Goal: Information Seeking & Learning: Learn about a topic

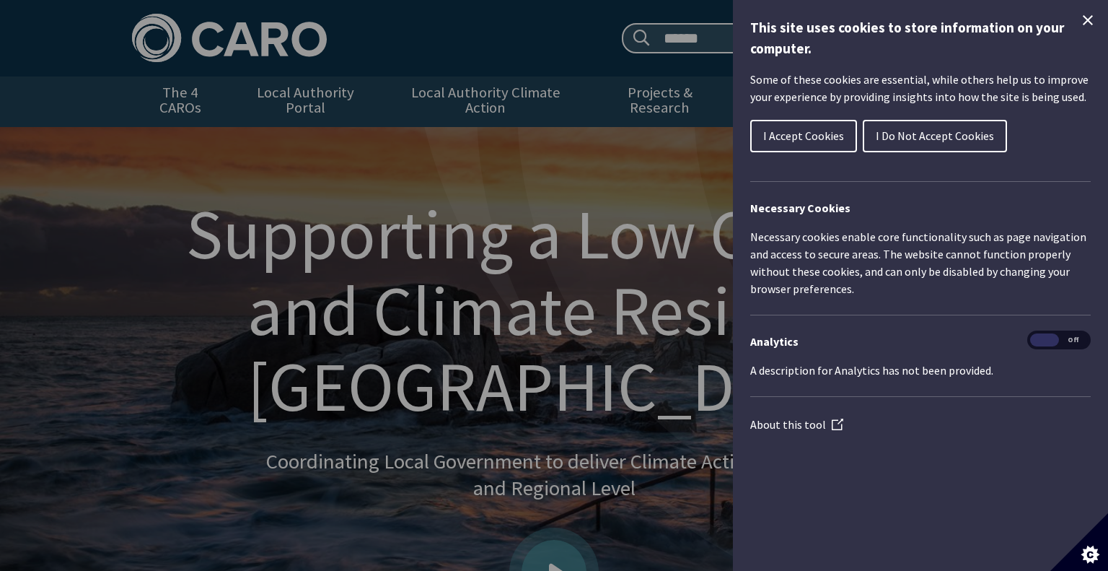
click at [808, 138] on span "I Accept Cookies" at bounding box center [803, 135] width 81 height 14
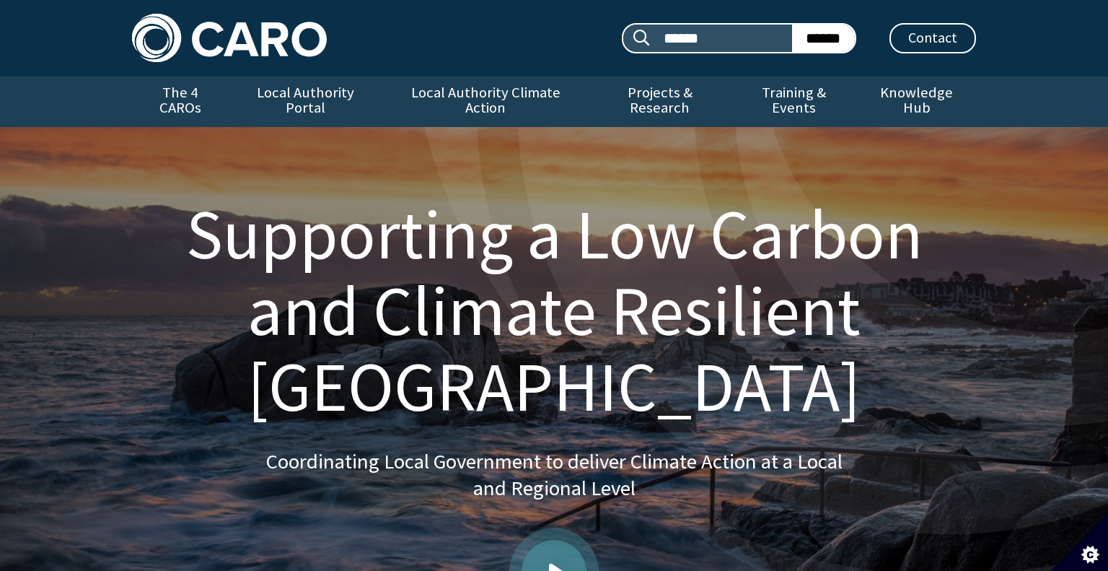
click at [677, 239] on h1 "Supporting a Low Carbon and Climate Resilient Ireland" at bounding box center [553, 310] width 809 height 229
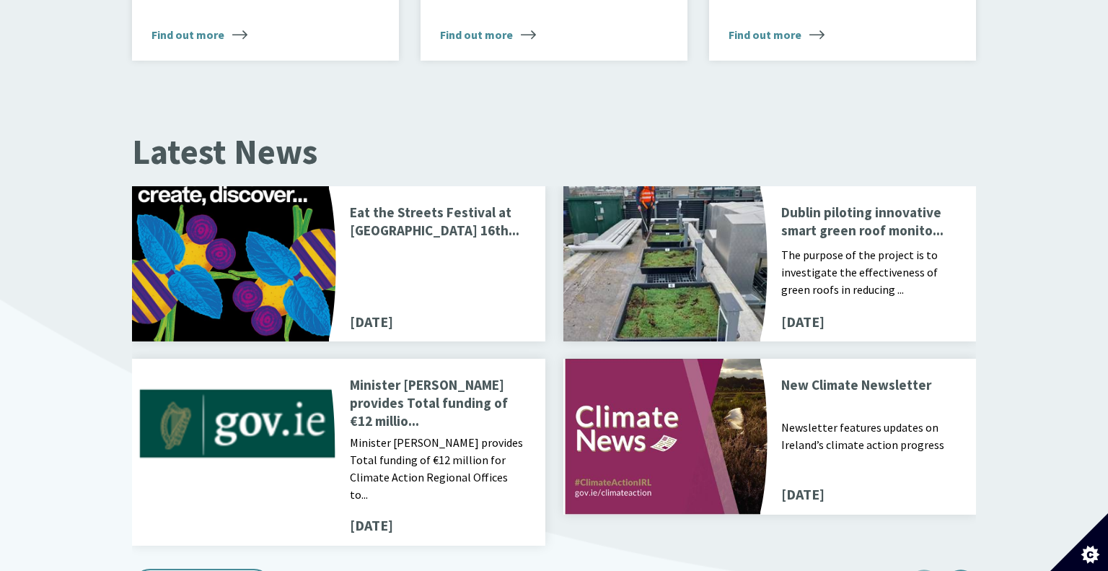
scroll to position [1529, 0]
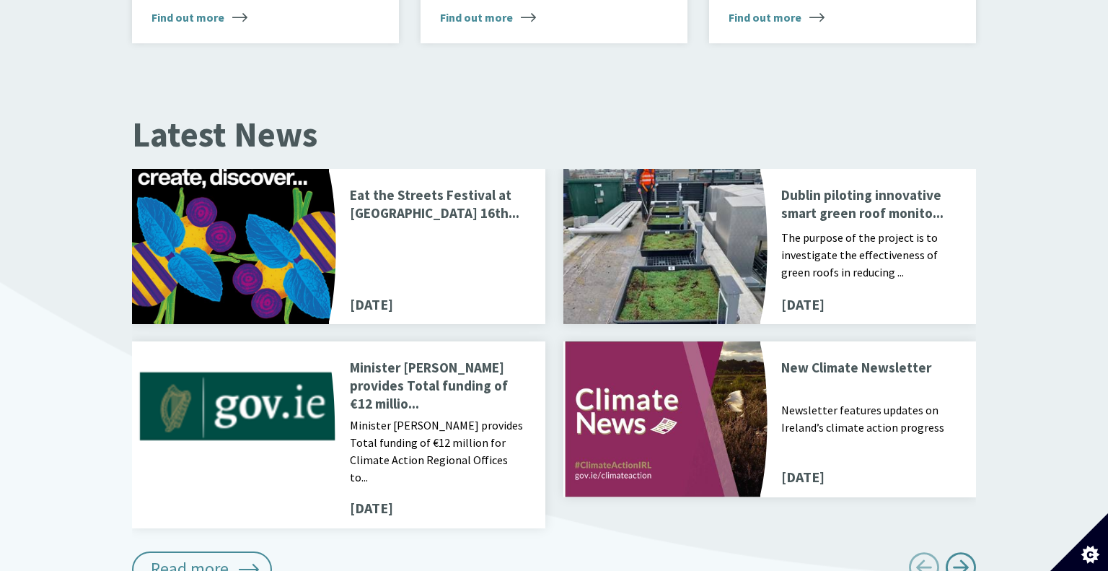
click at [957, 552] on div "Button next" at bounding box center [960, 567] width 31 height 31
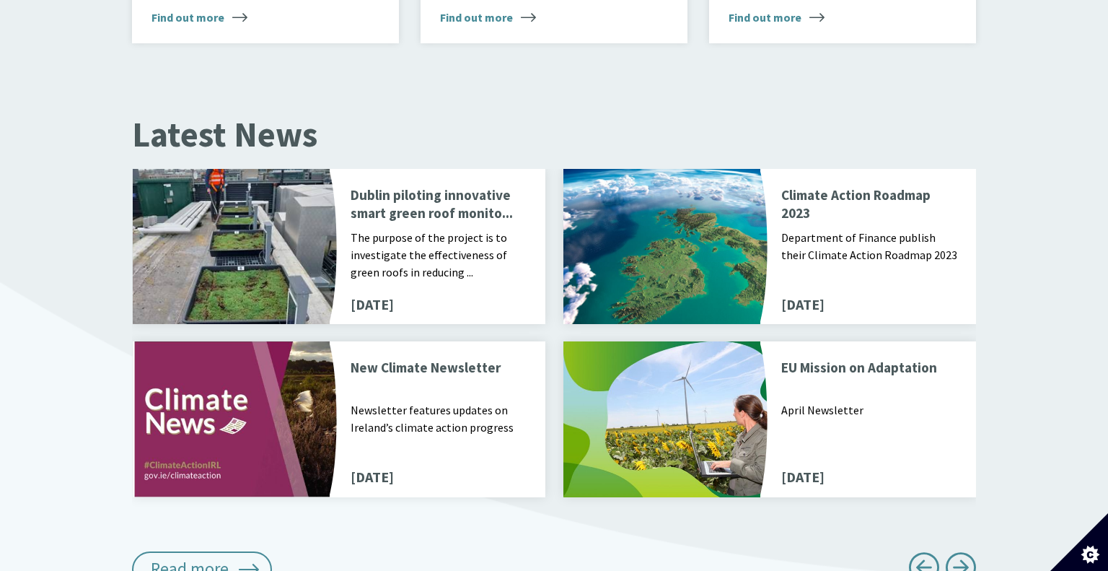
click at [957, 552] on div "Button next" at bounding box center [960, 567] width 31 height 31
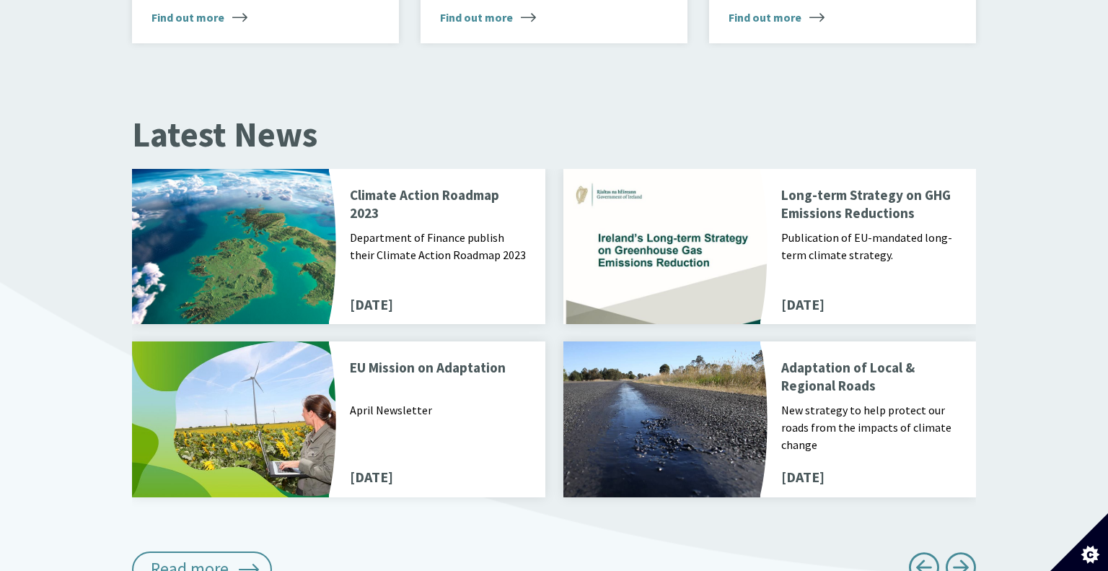
click at [957, 552] on div "Button next" at bounding box center [960, 567] width 31 height 31
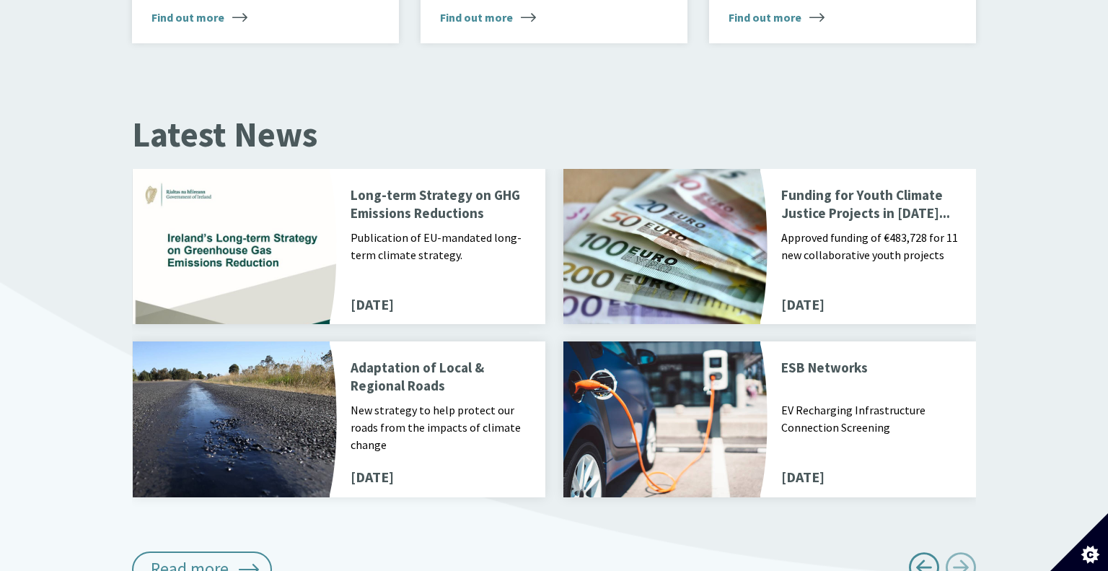
click at [957, 552] on div "Button next" at bounding box center [960, 567] width 31 height 31
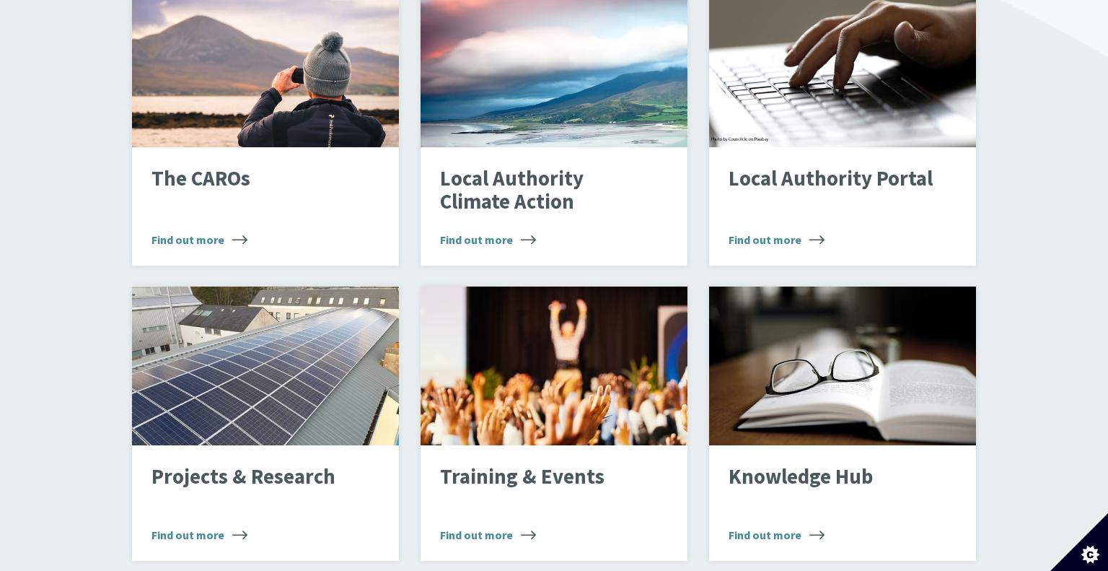
scroll to position [1010, 0]
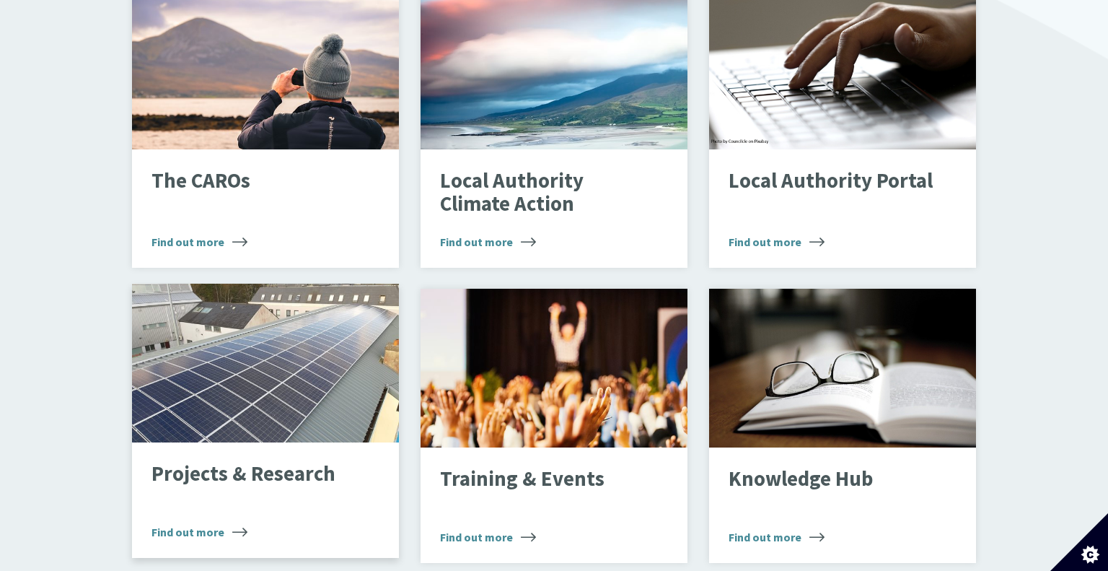
click at [187, 476] on div "Projects & Research Find out more" at bounding box center [265, 499] width 267 height 115
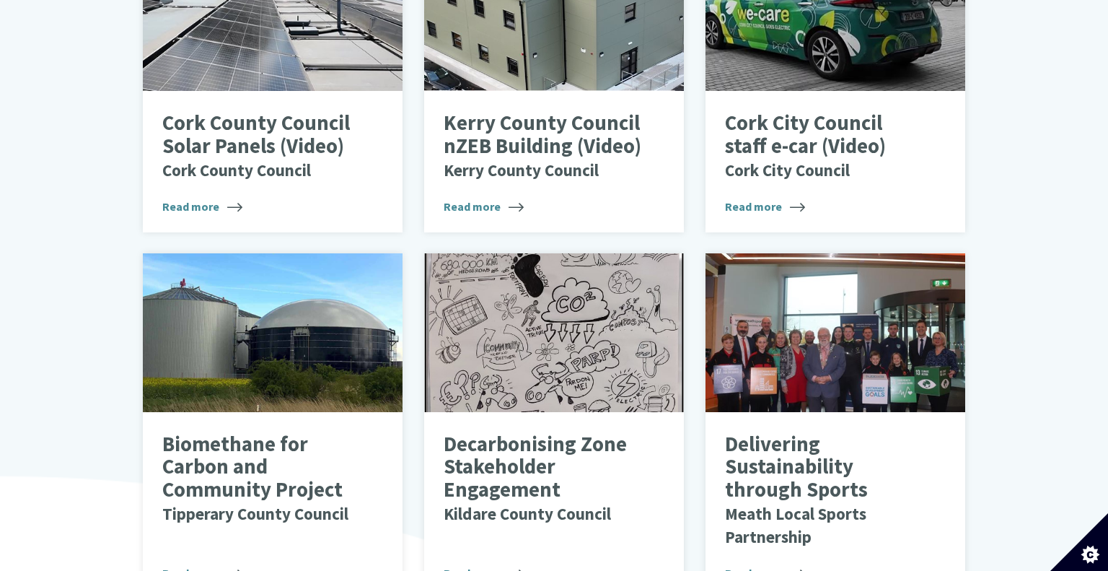
scroll to position [894, 0]
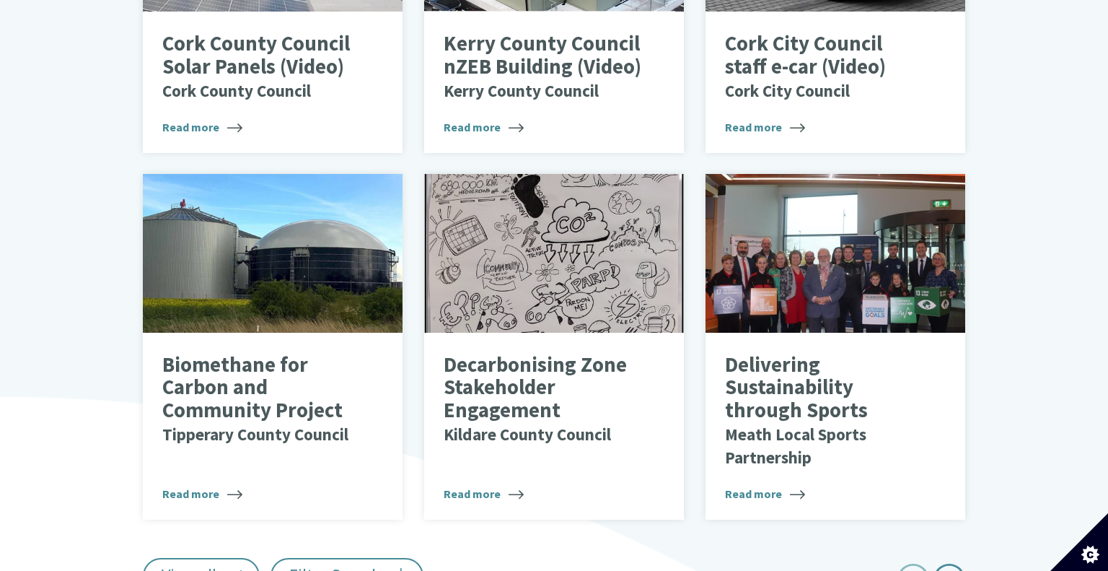
click at [937, 563] on span "Next page" at bounding box center [949, 579] width 32 height 32
type input "******"
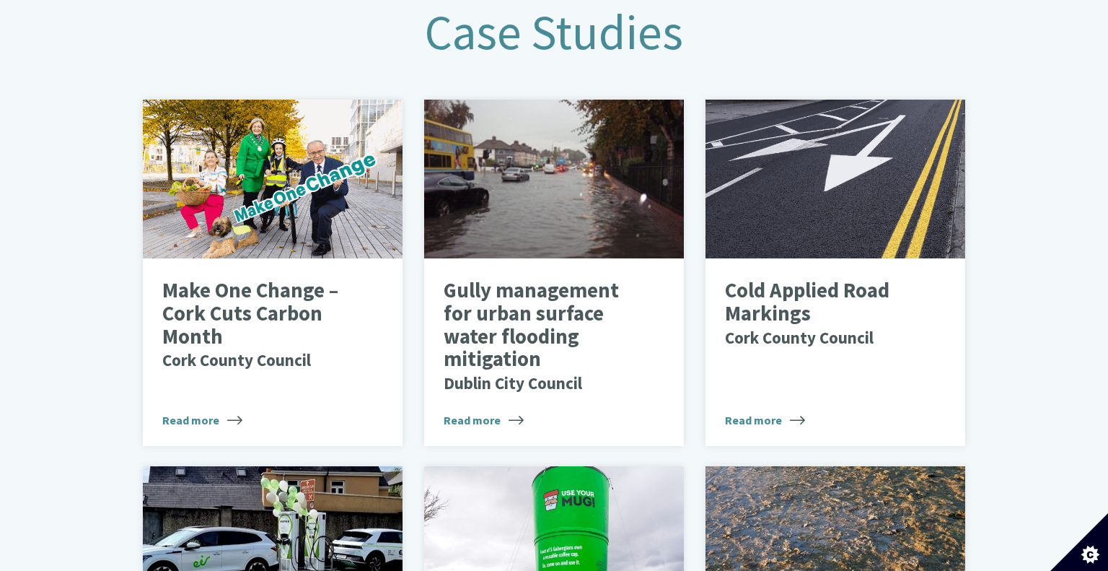
scroll to position [635, 0]
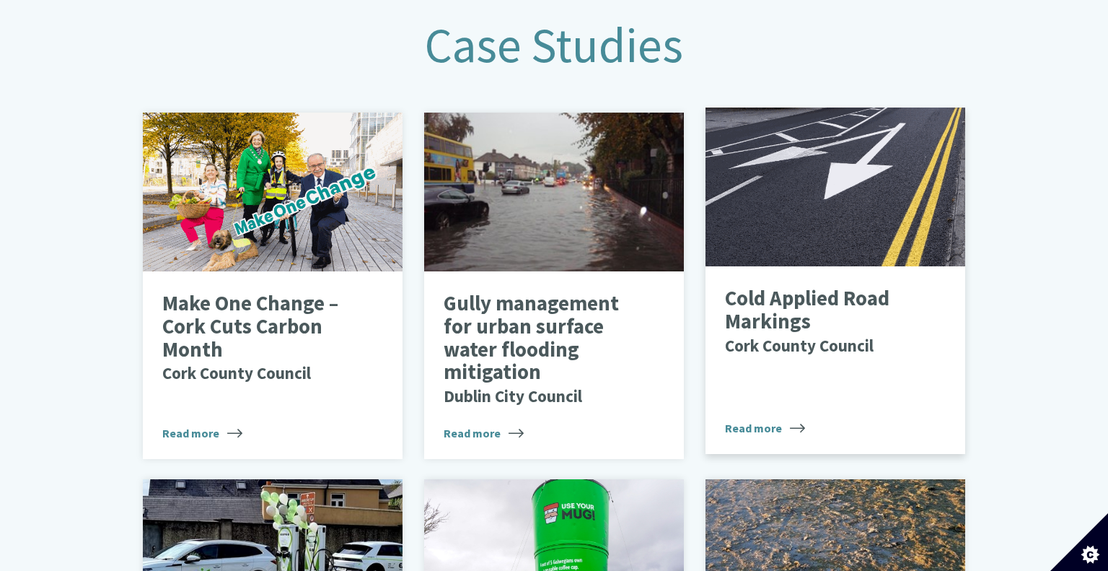
click at [795, 314] on p "Cold Applied Road Markings Cork County Council" at bounding box center [824, 321] width 198 height 69
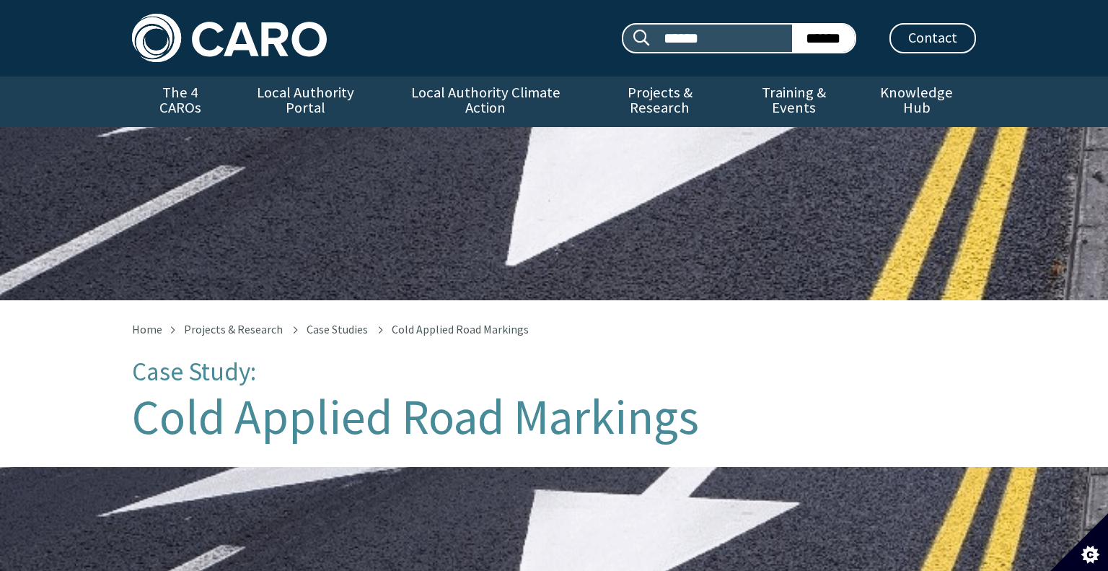
click at [516, 394] on h1 "Cold Applied Road Markings" at bounding box center [554, 416] width 844 height 53
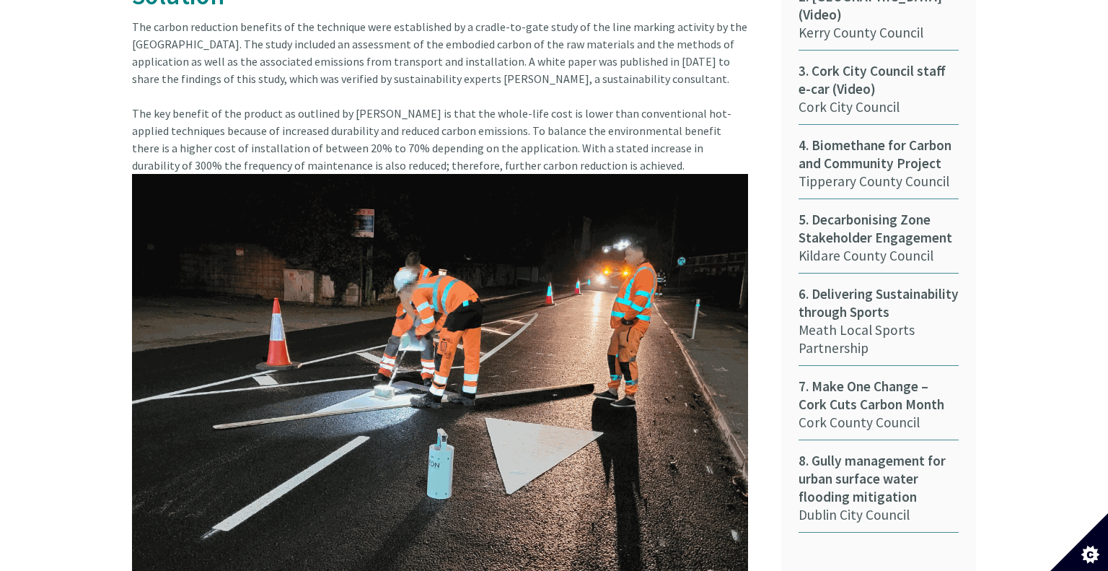
scroll to position [904, 0]
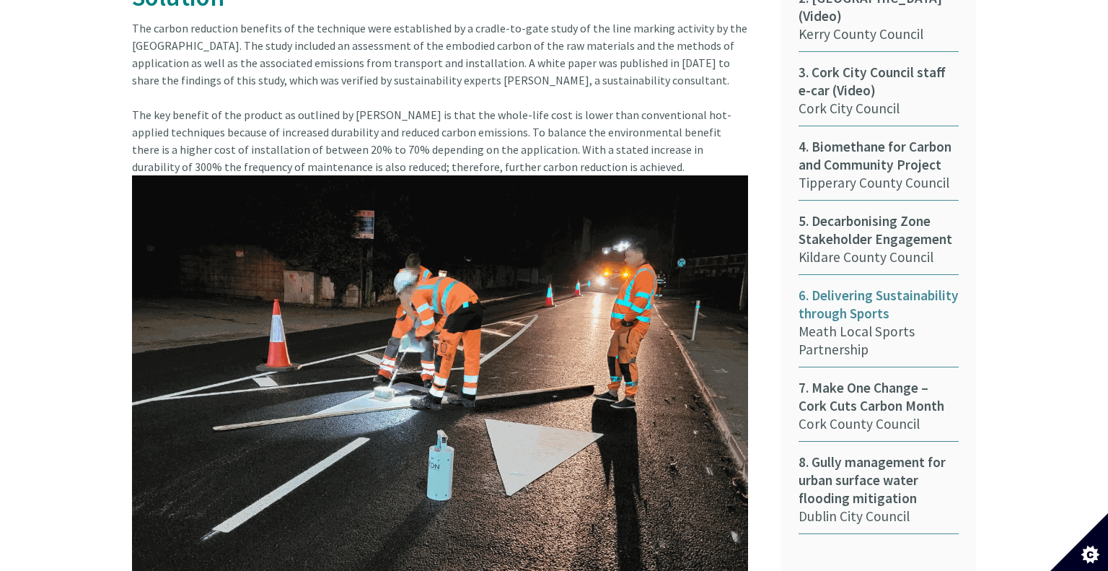
click at [865, 328] on link "6. Delivering Sustainability through Sports Meath Local Sports Partnership" at bounding box center [878, 326] width 160 height 81
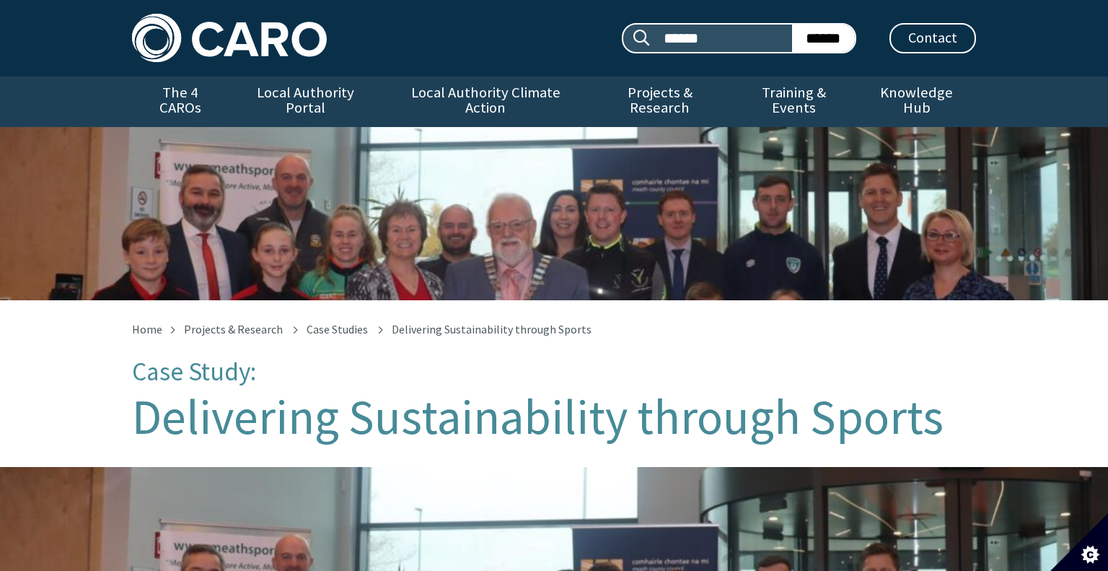
click at [408, 390] on h1 "Delivering Sustainability through Sports" at bounding box center [554, 416] width 844 height 53
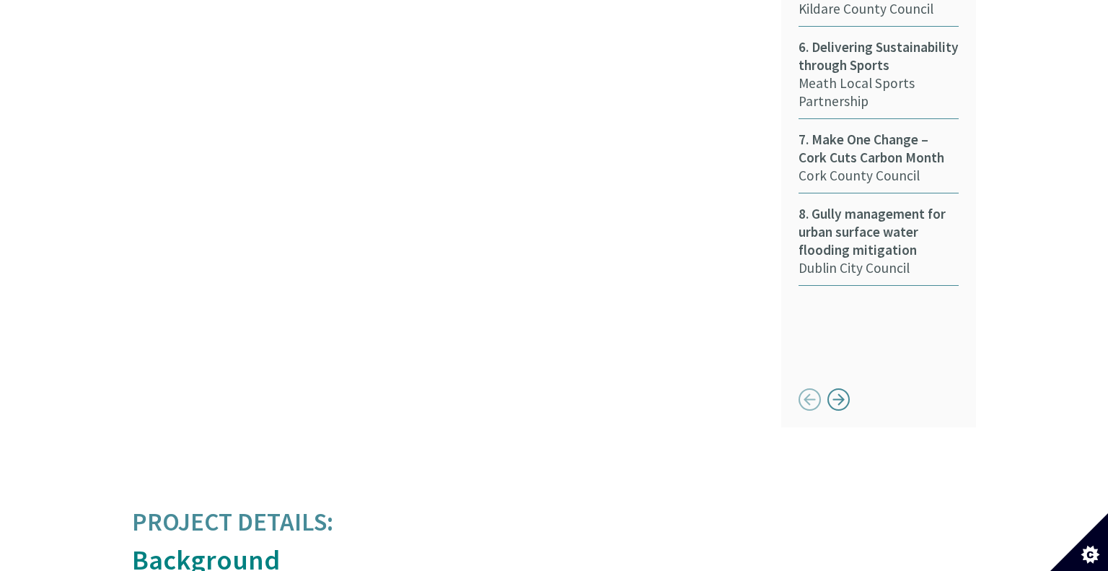
scroll to position [1151, 0]
